Goal: Transaction & Acquisition: Subscribe to service/newsletter

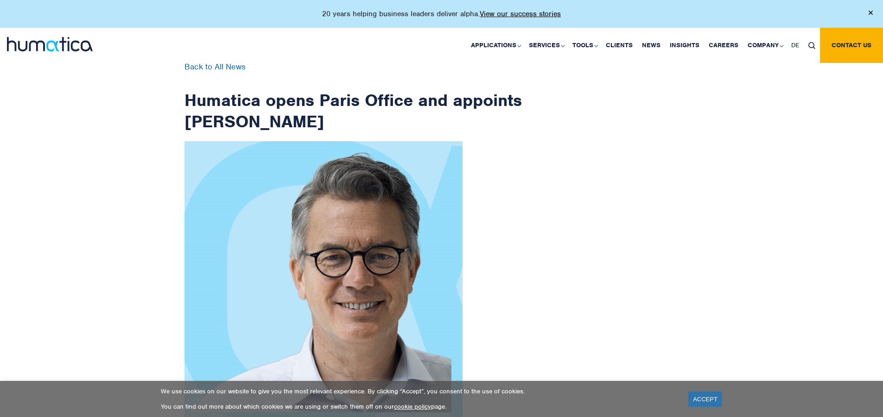
scroll to position [1478, 0]
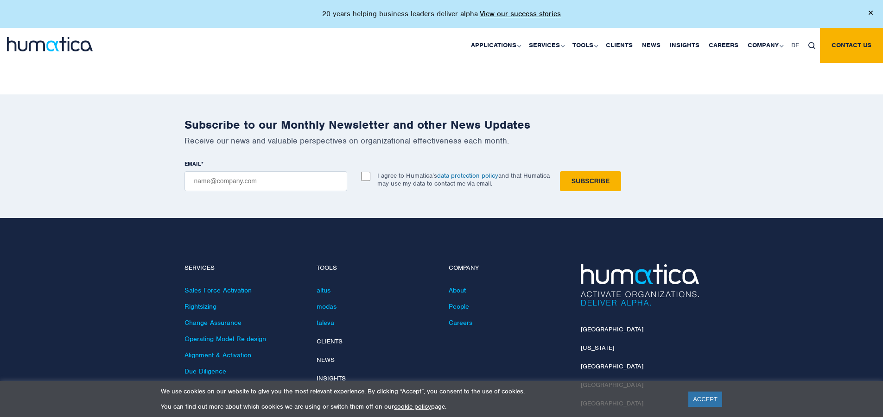
checkbox input "true"
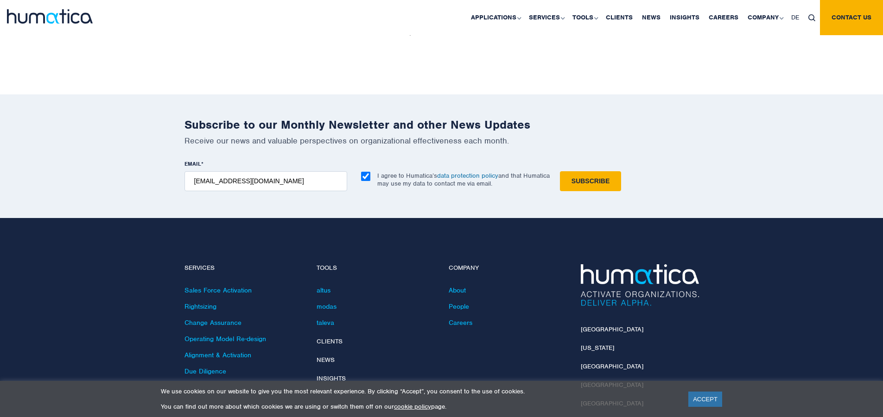
type input "[EMAIL_ADDRESS][DOMAIN_NAME]"
click at [560, 171] on input "Subscribe" at bounding box center [590, 181] width 61 height 20
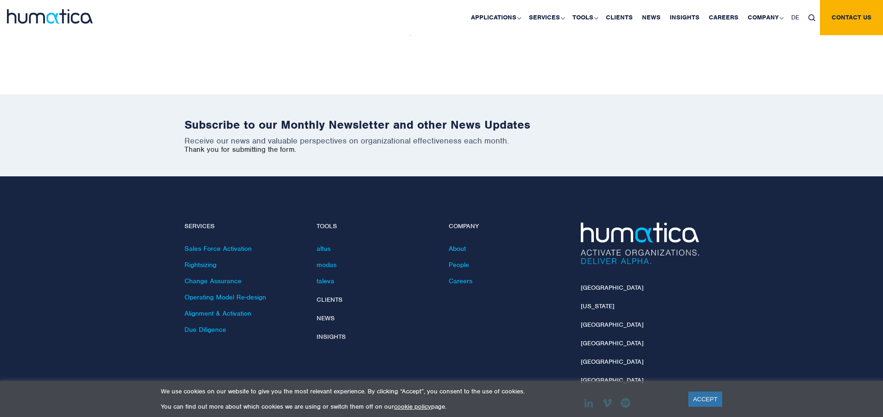
scroll to position [1436, 0]
